Goal: Transaction & Acquisition: Download file/media

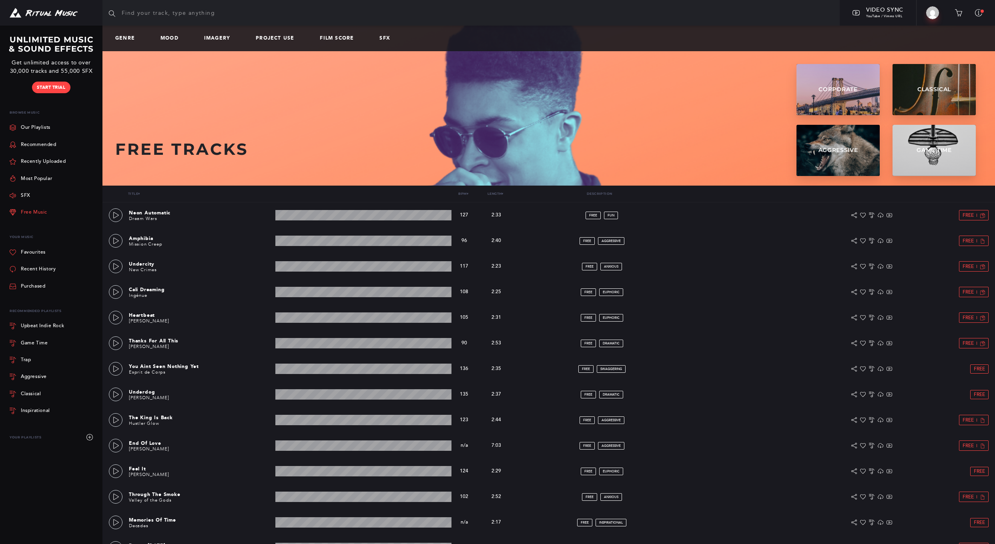
click at [28, 209] on link "Free Music" at bounding box center [29, 212] width 38 height 17
click at [113, 370] on icon at bounding box center [116, 369] width 6 height 6
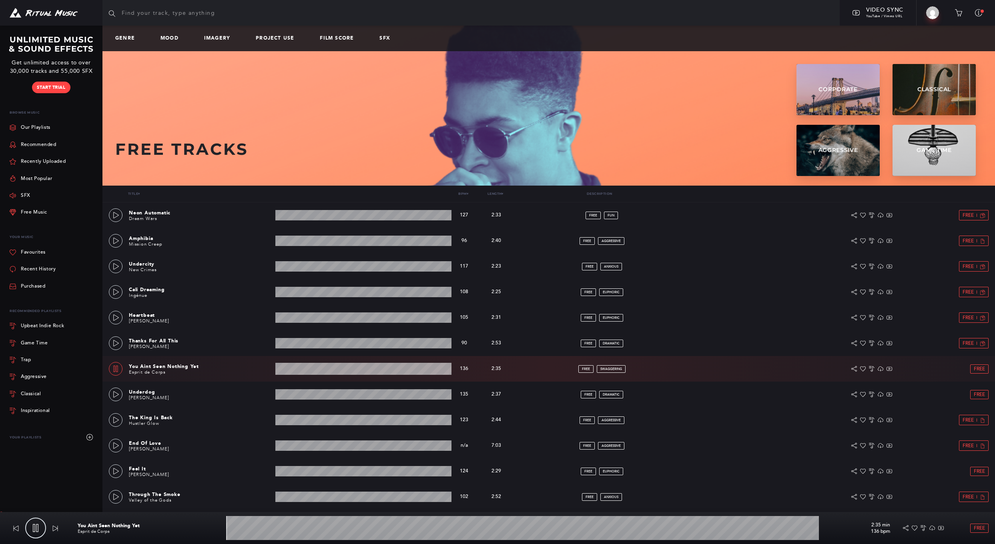
click at [116, 368] on icon at bounding box center [116, 369] width 4 height 6
click at [115, 341] on icon at bounding box center [116, 343] width 6 height 6
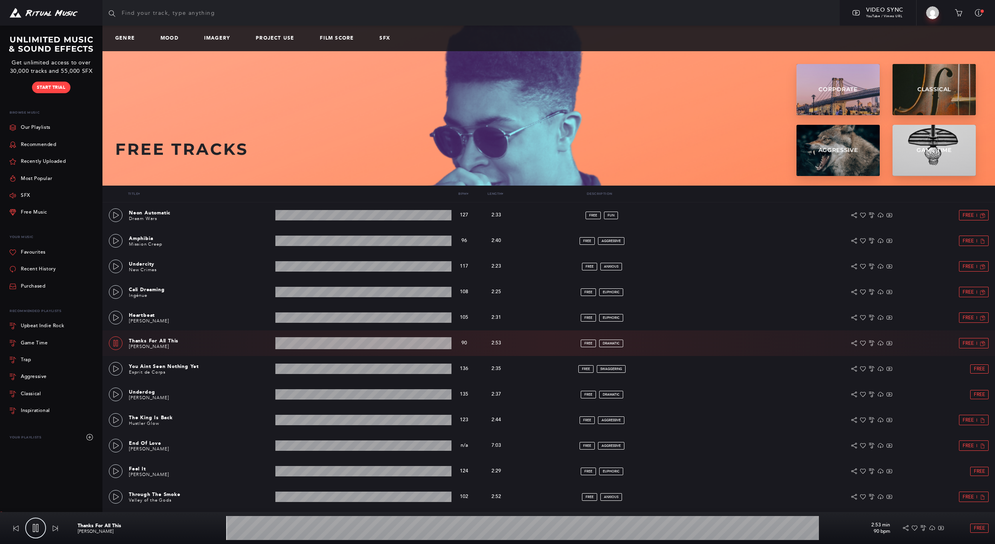
click at [115, 341] on icon at bounding box center [115, 343] width 6 height 6
click at [118, 340] on icon at bounding box center [116, 343] width 6 height 6
click at [313, 340] on wave at bounding box center [363, 343] width 176 height 12
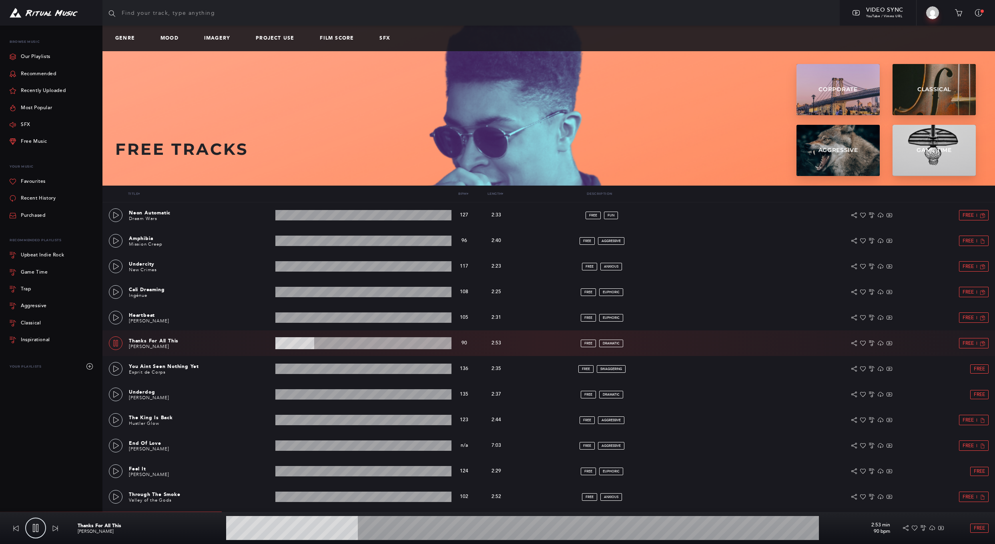
click at [114, 343] on icon at bounding box center [115, 343] width 6 height 6
click at [425, 341] on wave at bounding box center [363, 343] width 176 height 12
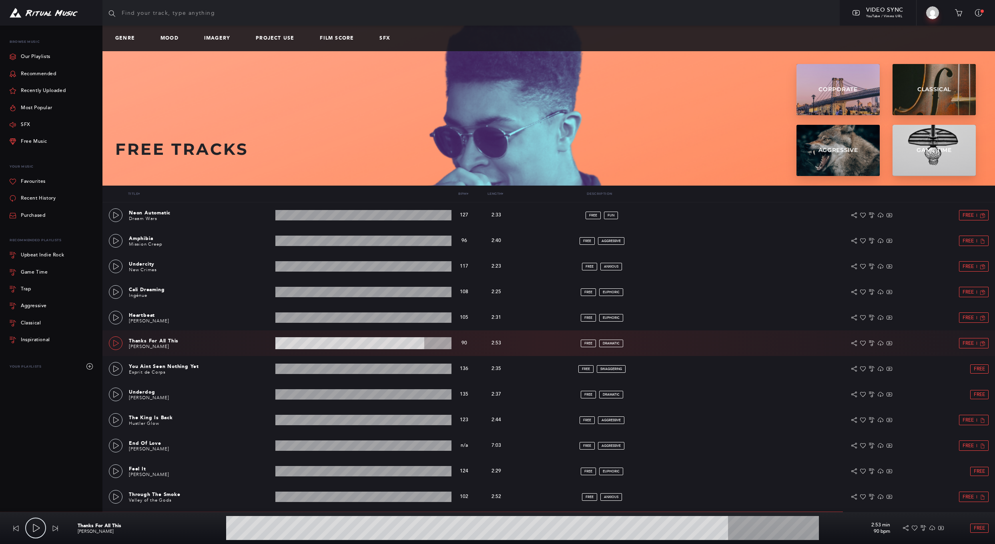
click at [114, 342] on icon at bounding box center [116, 343] width 6 height 6
click at [114, 342] on icon at bounding box center [115, 343] width 6 height 6
type input "87.04"
click at [965, 344] on span "Free" at bounding box center [968, 343] width 11 height 5
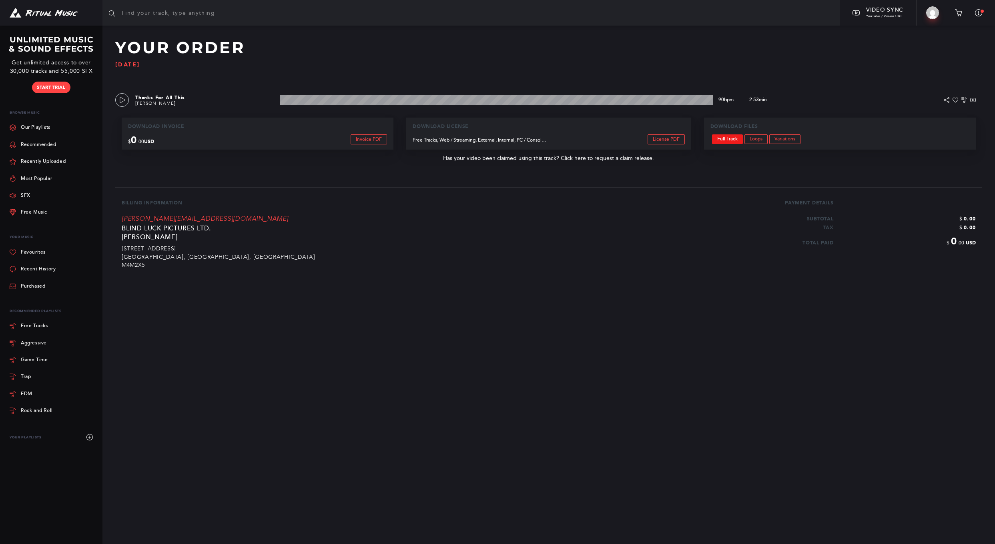
click at [726, 137] on link "Full Track" at bounding box center [727, 140] width 31 height 10
